Goal: Book appointment/travel/reservation

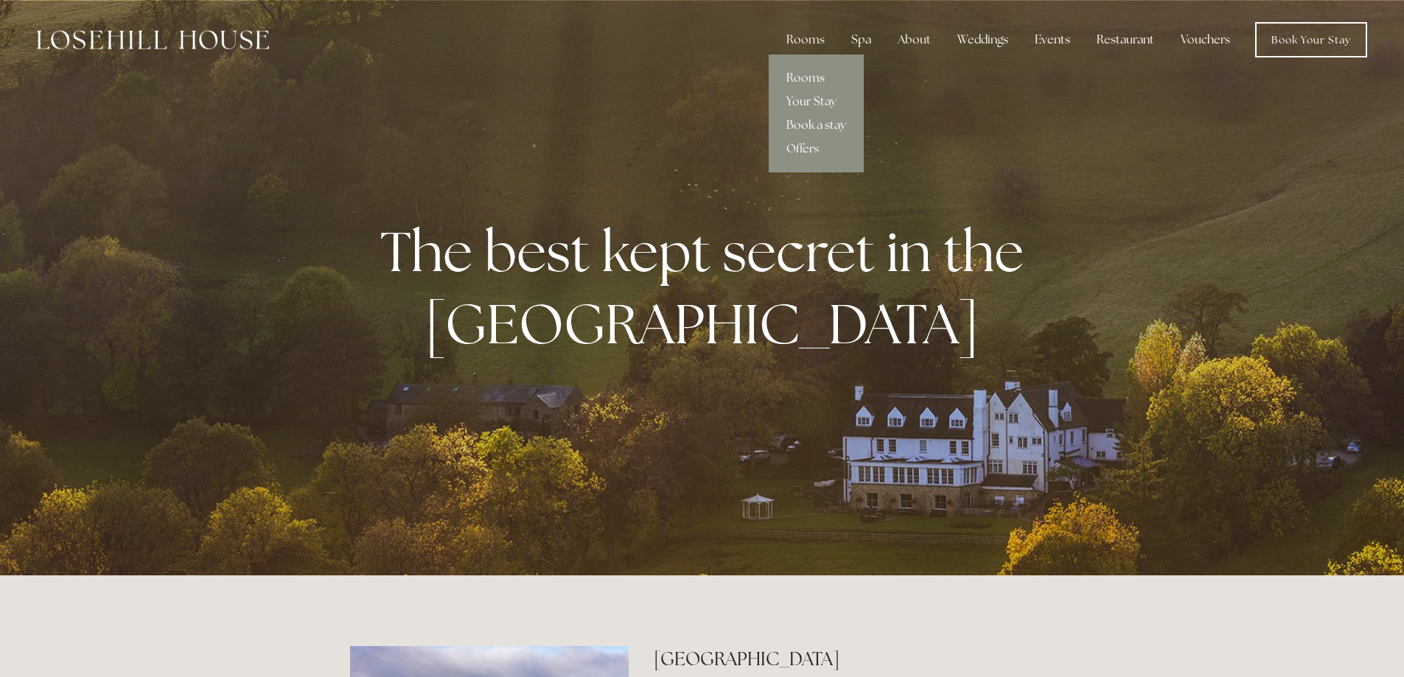
click at [797, 75] on link "Rooms" at bounding box center [815, 78] width 95 height 24
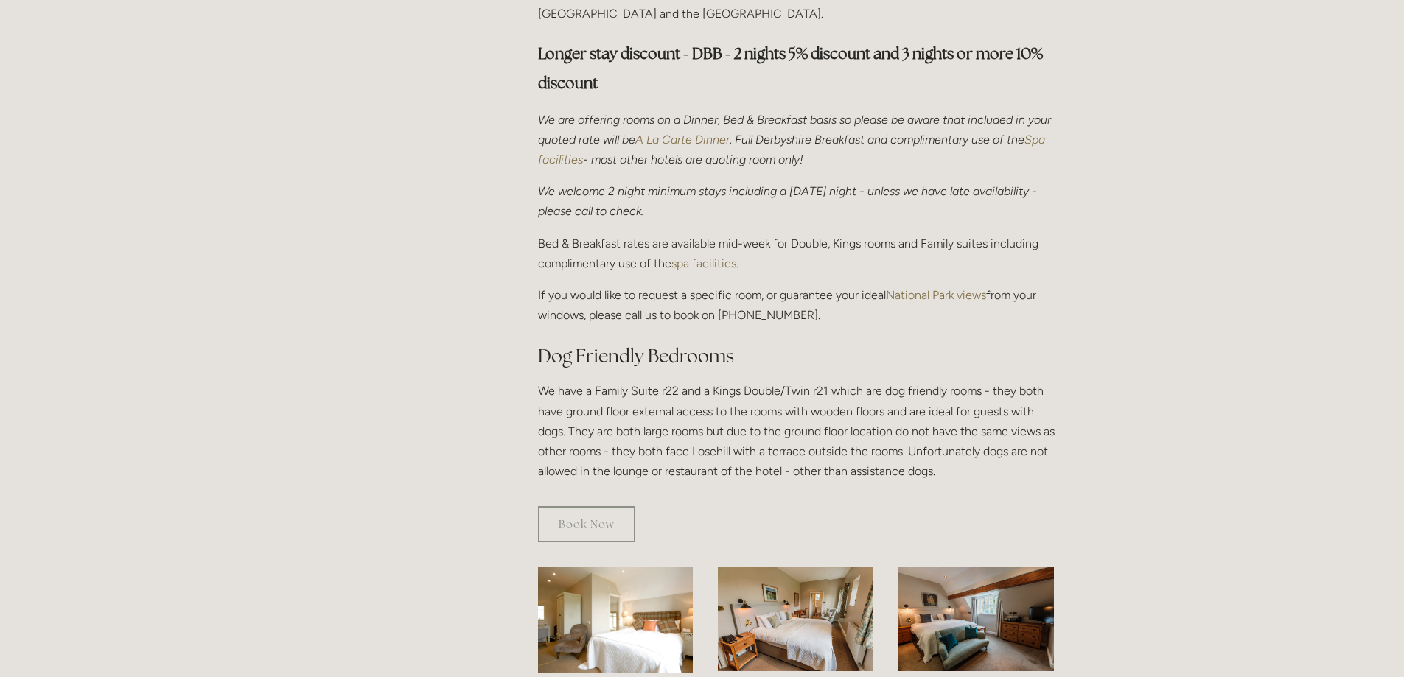
scroll to position [221, 0]
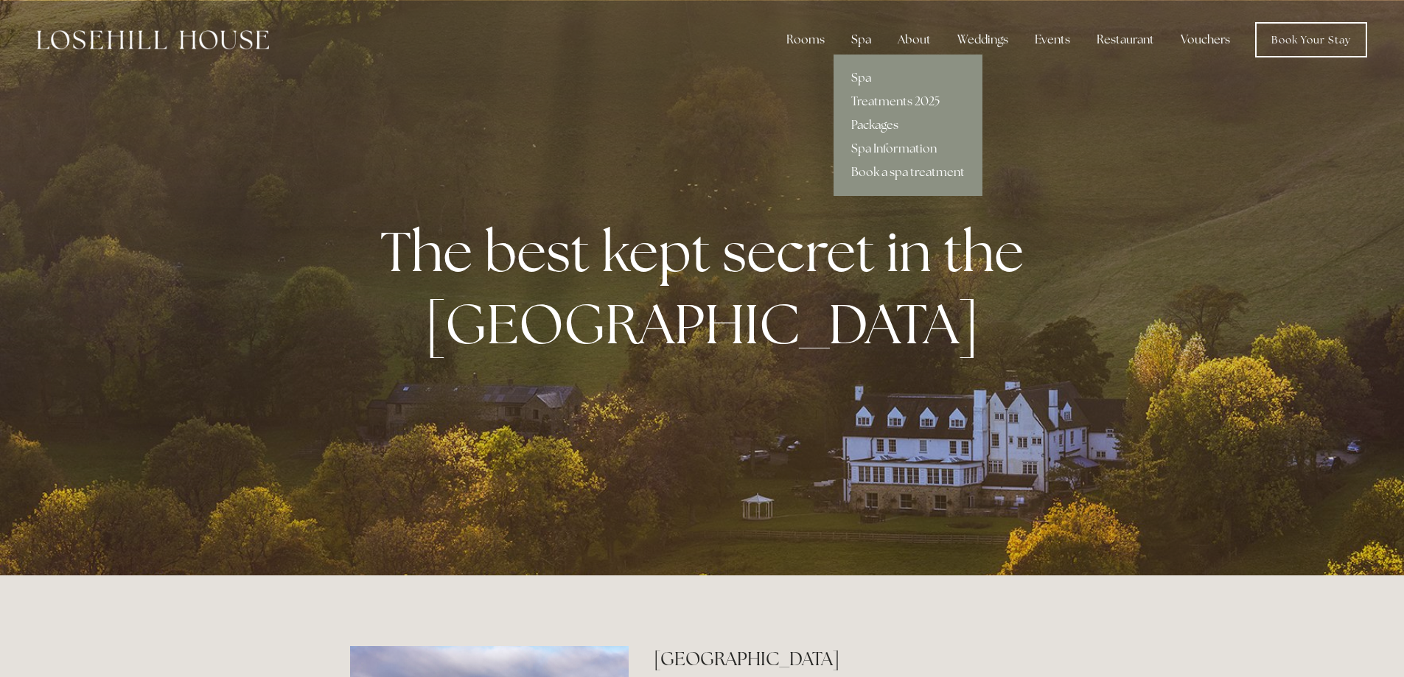
click at [854, 35] on div "Spa" at bounding box center [860, 39] width 43 height 29
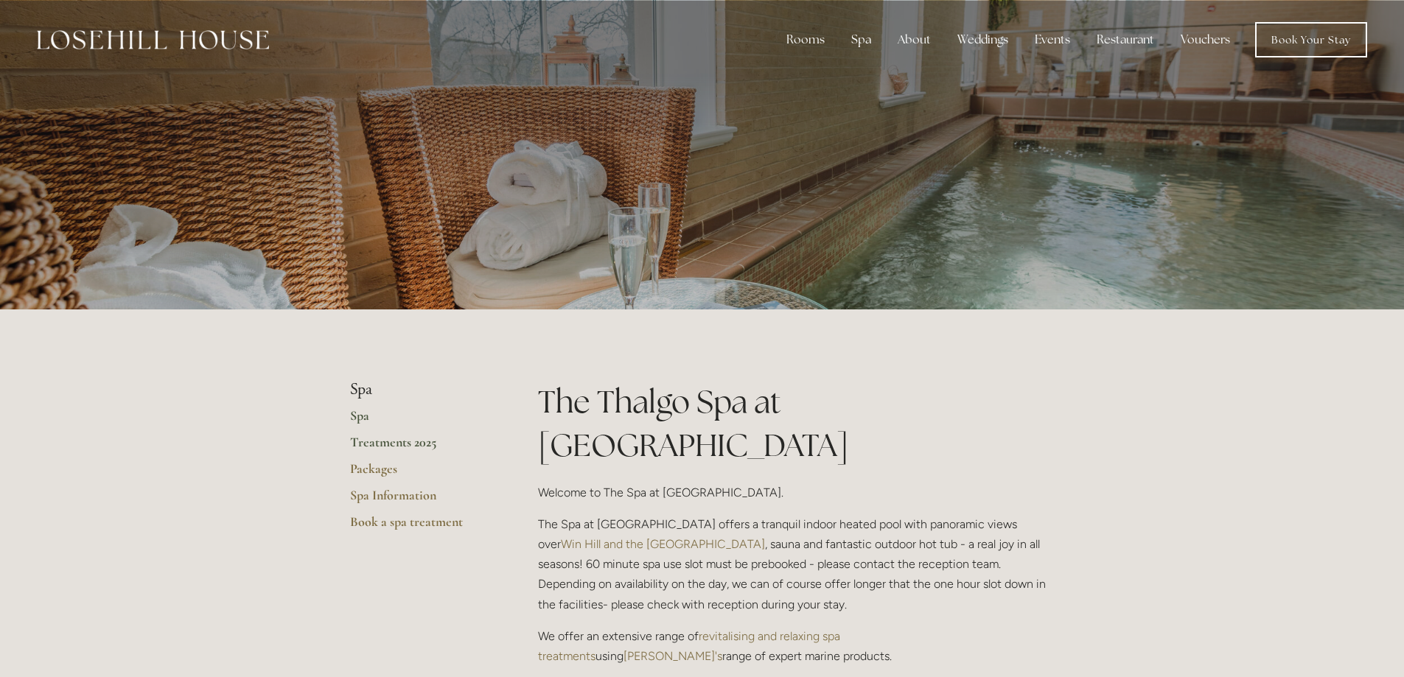
click at [385, 438] on link "Treatments 2025" at bounding box center [420, 447] width 141 height 27
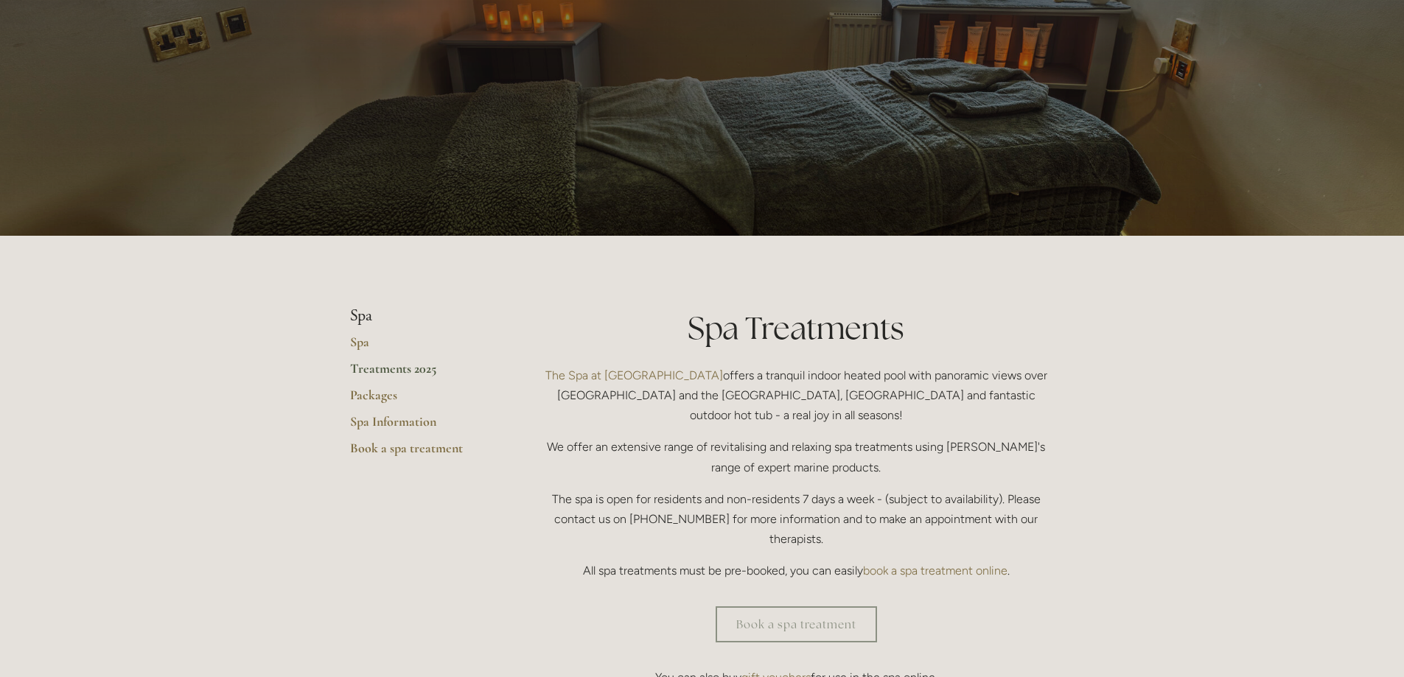
scroll to position [221, 0]
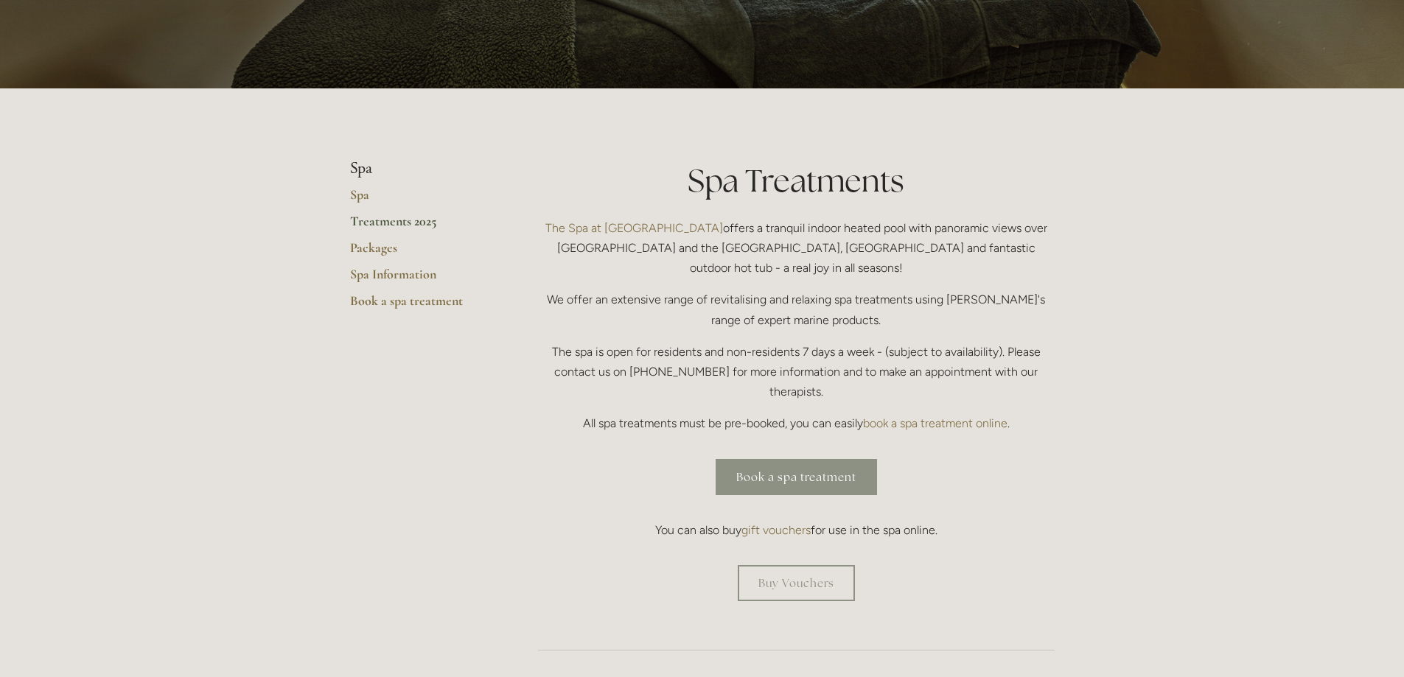
click at [802, 459] on link "Book a spa treatment" at bounding box center [795, 477] width 161 height 36
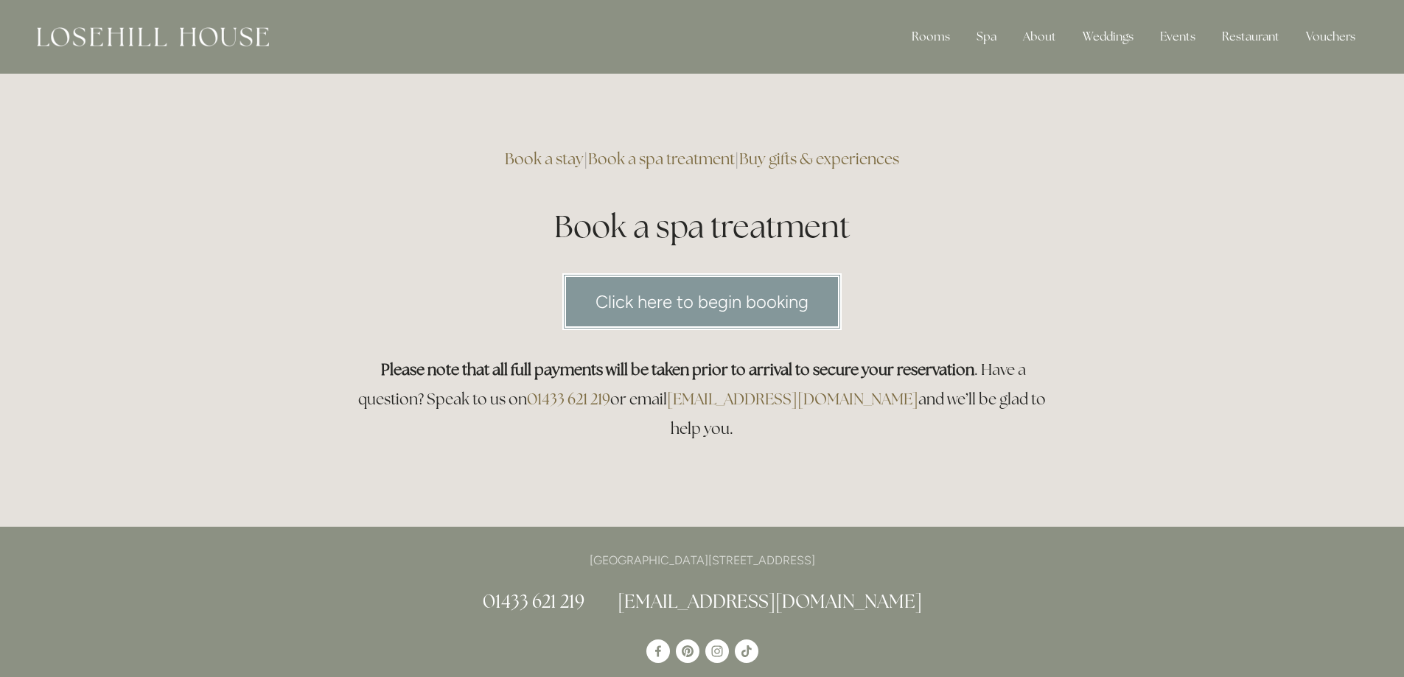
click at [724, 295] on link "Click here to begin booking" at bounding box center [701, 301] width 279 height 57
